Goal: Use online tool/utility: Utilize a website feature to perform a specific function

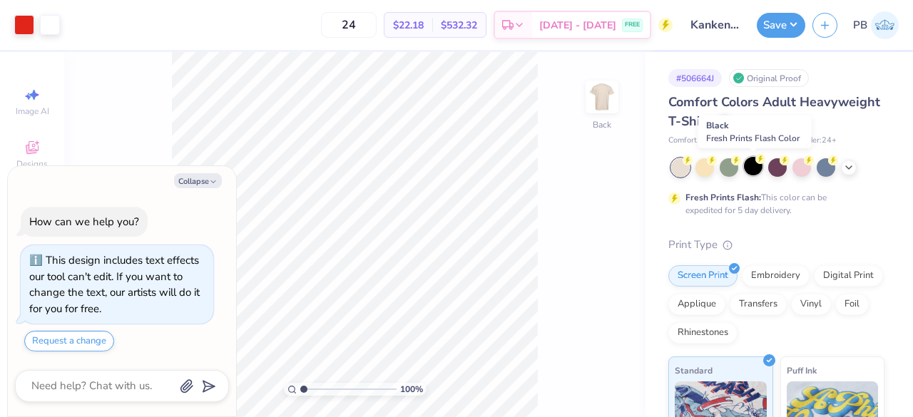
click at [749, 168] on div at bounding box center [753, 166] width 19 height 19
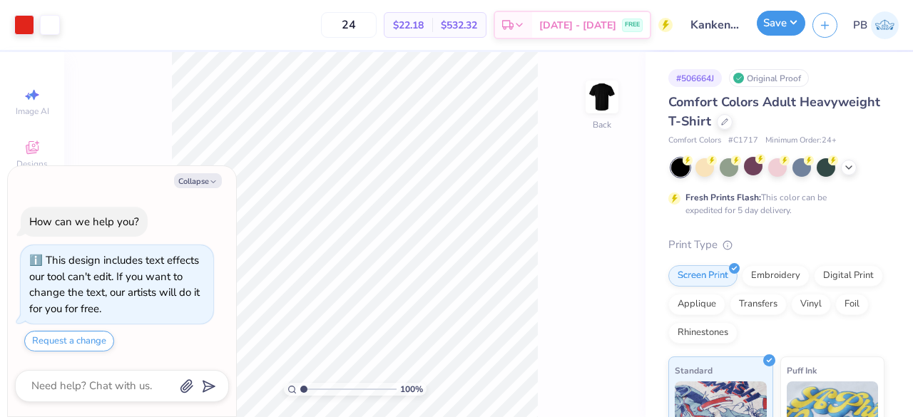
click at [785, 24] on button "Save" at bounding box center [780, 23] width 48 height 25
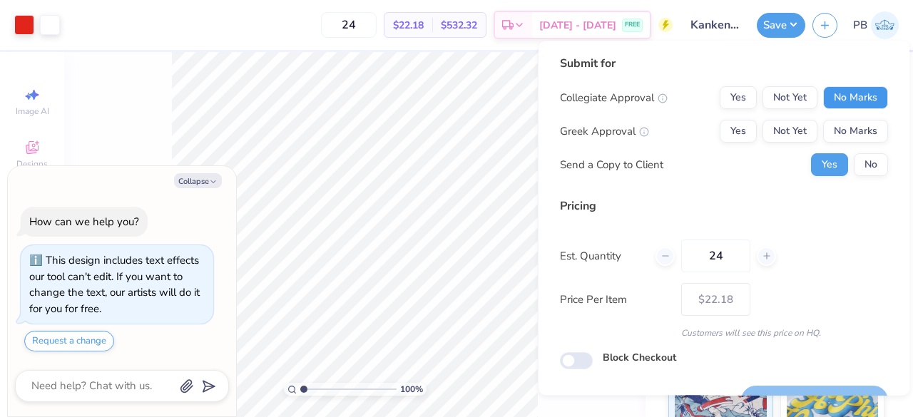
click at [848, 98] on button "No Marks" at bounding box center [855, 97] width 65 height 23
click at [847, 129] on button "No Marks" at bounding box center [855, 131] width 65 height 23
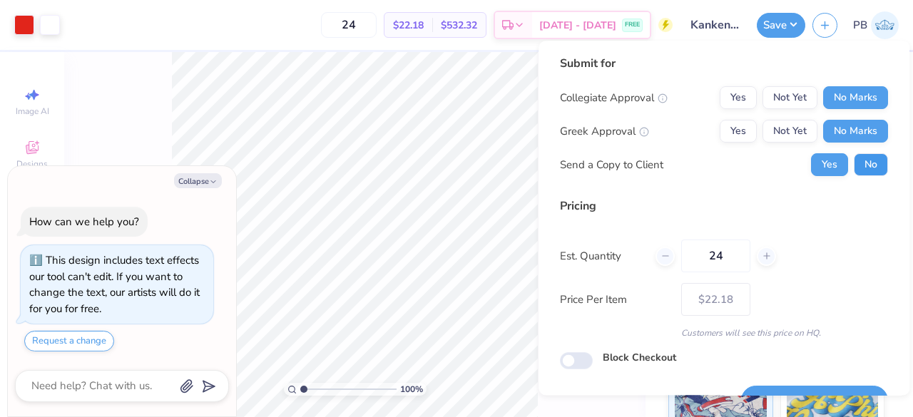
click at [854, 175] on button "No" at bounding box center [870, 164] width 34 height 23
type textarea "x"
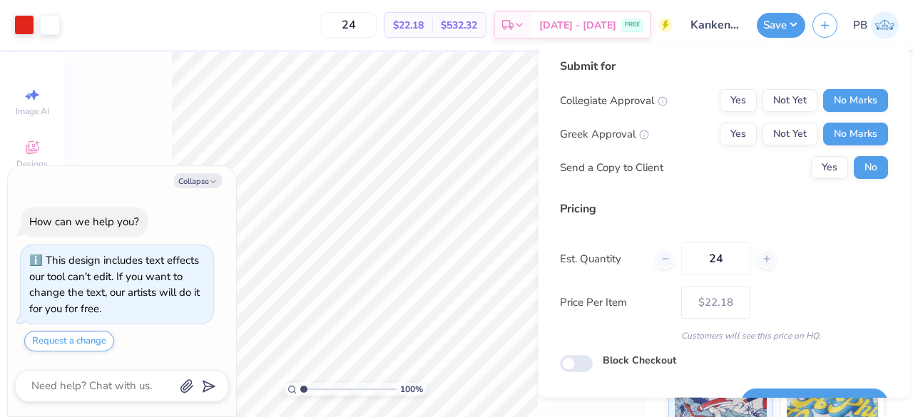
scroll to position [33, 0]
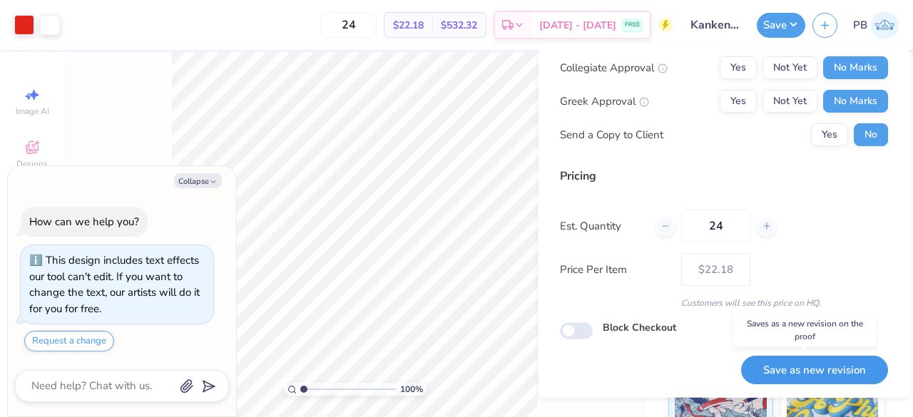
click at [798, 378] on button "Save as new revision" at bounding box center [814, 369] width 147 height 29
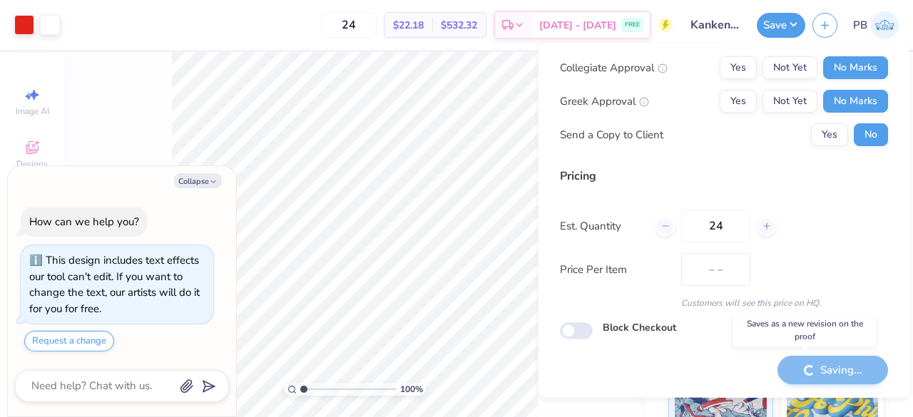
type input "$22.18"
type textarea "x"
